Goal: Transaction & Acquisition: Book appointment/travel/reservation

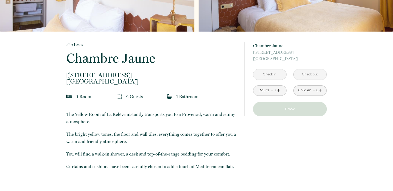
scroll to position [81, 0]
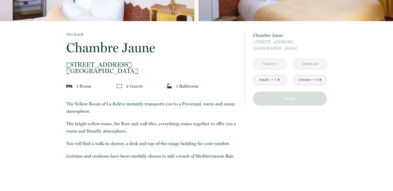
click at [269, 68] on input "text" at bounding box center [269, 64] width 33 height 10
click at [282, 51] on div "from 150 € Chambre Jaune [STREET_ADDRESS] < Août 2025 > Dim Lun Mar Mer Jeu Ven…" at bounding box center [290, 69] width 74 height 74
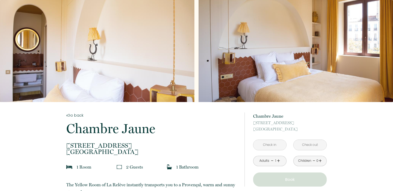
click at [253, 63] on div "Slideshow" at bounding box center [296, 51] width 194 height 102
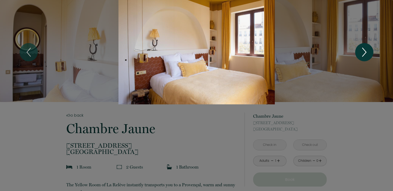
click at [362, 51] on icon "Next" at bounding box center [364, 52] width 11 height 16
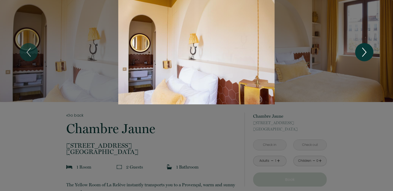
click at [362, 51] on icon "Next" at bounding box center [364, 52] width 11 height 16
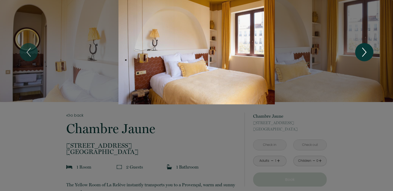
click at [360, 51] on icon "Next" at bounding box center [364, 52] width 11 height 16
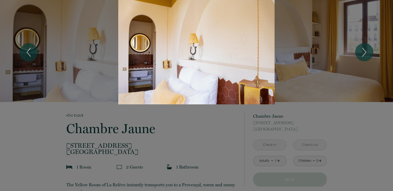
click at [286, 127] on div at bounding box center [196, 95] width 393 height 191
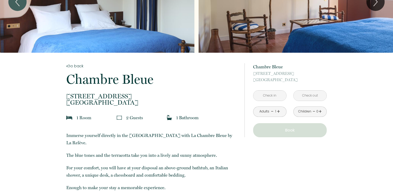
scroll to position [56, 0]
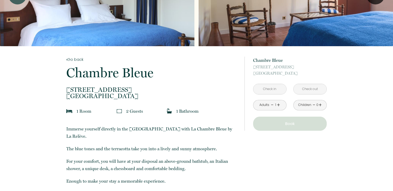
click at [271, 96] on div "from 180 € Chambre Bleue 41 rue d'endoume, Marseille < Août 2025 > Dim Lun Mar …" at bounding box center [290, 94] width 74 height 74
click at [271, 88] on input "text" at bounding box center [269, 89] width 33 height 10
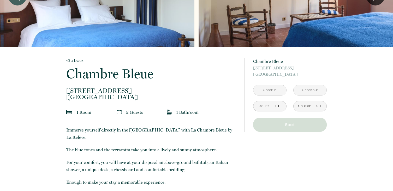
scroll to position [24, 0]
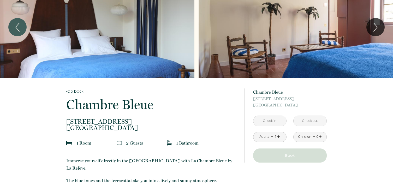
click at [272, 124] on input "text" at bounding box center [269, 121] width 33 height 10
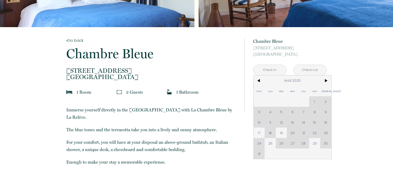
scroll to position [116, 0]
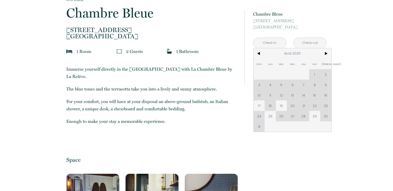
click at [270, 114] on span "25" at bounding box center [270, 116] width 11 height 10
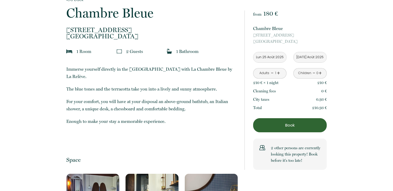
click at [271, 119] on button "Book" at bounding box center [290, 125] width 74 height 14
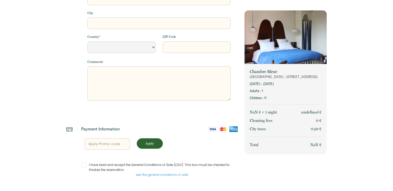
select select "Default select example"
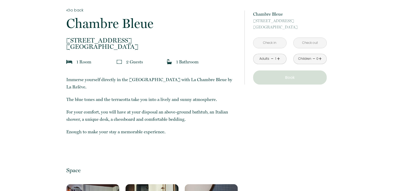
scroll to position [129, 0]
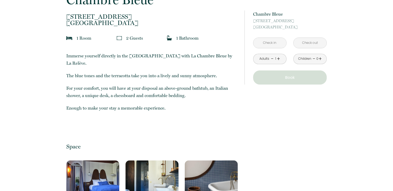
click at [279, 39] on input "text" at bounding box center [269, 43] width 33 height 10
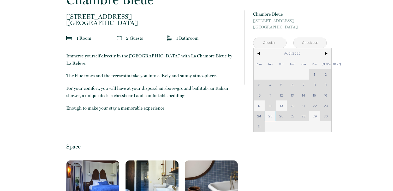
click at [269, 116] on span "25" at bounding box center [270, 116] width 11 height 10
type input "Lun 25 Août 2025"
type input "Mar 26 Août 2025"
